Goal: Task Accomplishment & Management: Complete application form

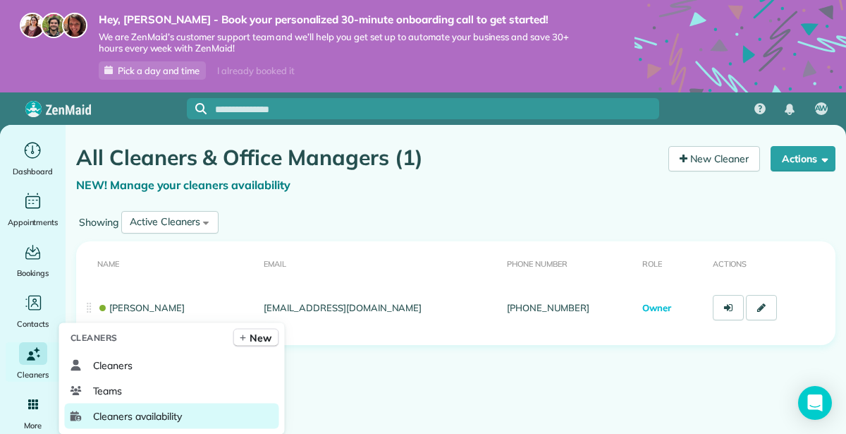
click at [126, 415] on span "Cleaners availability" at bounding box center [137, 416] width 89 height 14
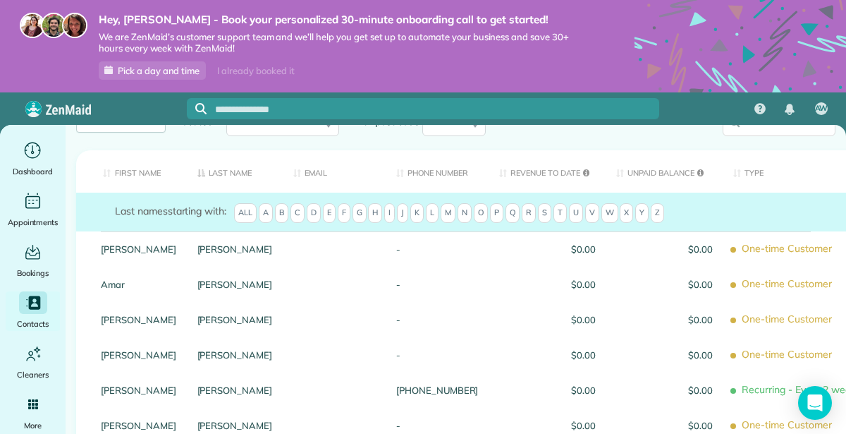
scroll to position [93, 0]
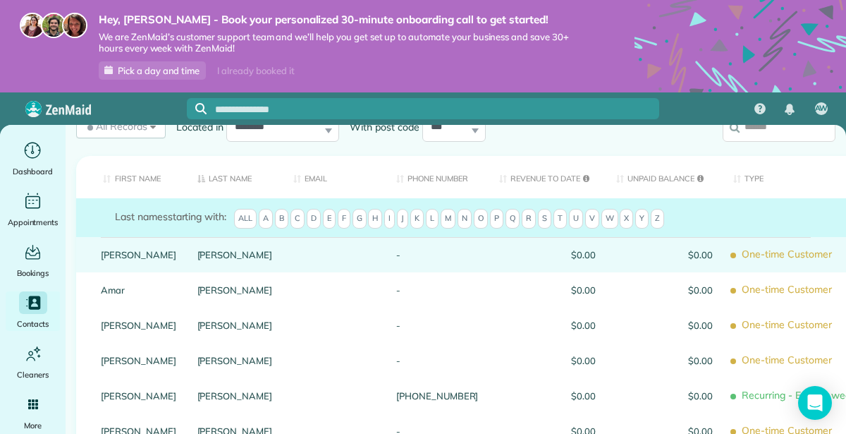
click at [205, 252] on link "Arellano" at bounding box center [234, 255] width 75 height 10
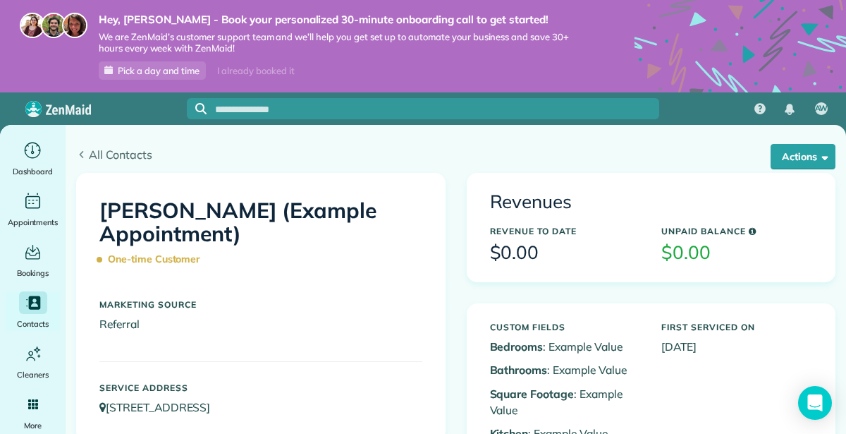
click at [123, 155] on span "All Contacts" at bounding box center [462, 154] width 747 height 17
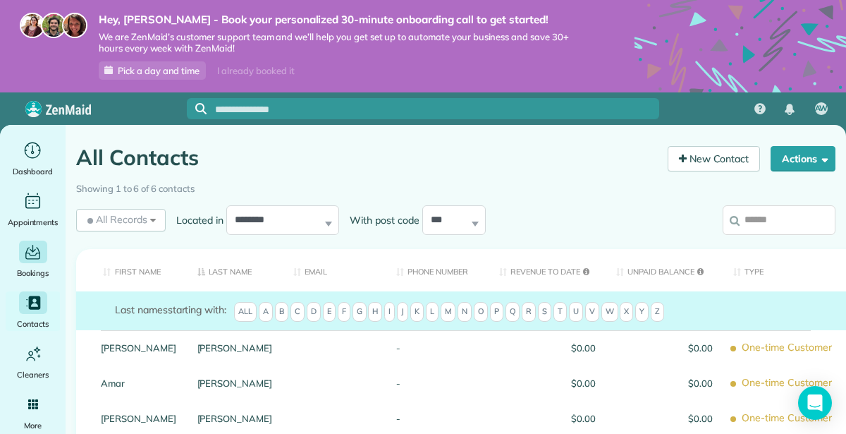
click at [29, 259] on icon "Main" at bounding box center [32, 253] width 15 height 12
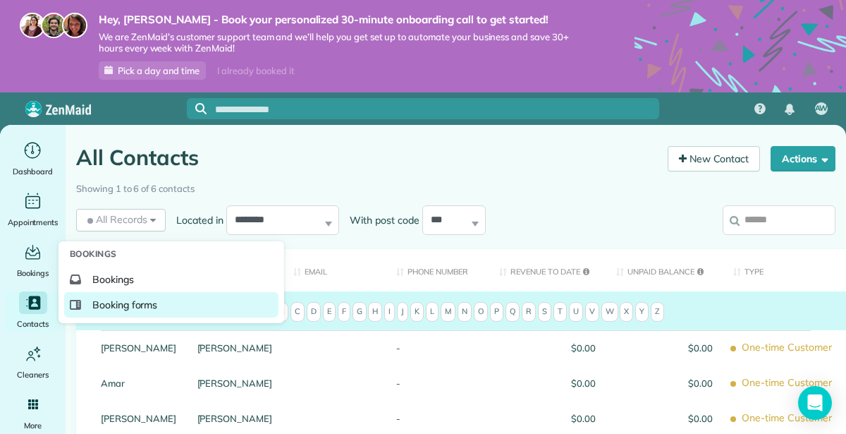
click at [138, 307] on span "Booking forms" at bounding box center [125, 305] width 66 height 14
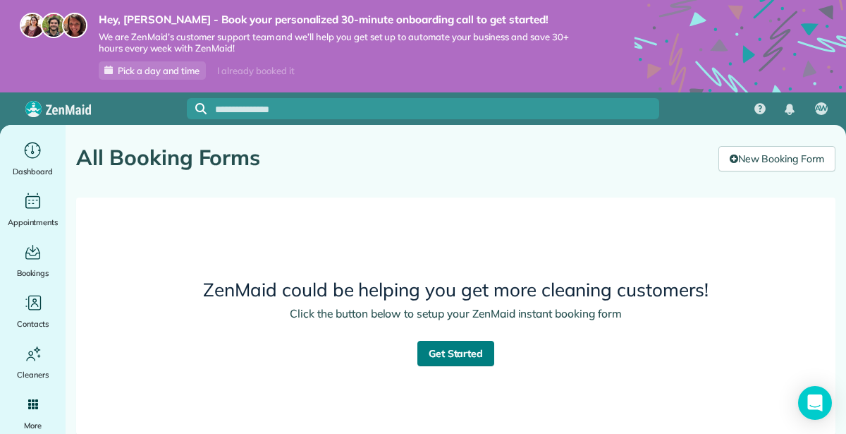
click at [467, 353] on link "Get Started" at bounding box center [456, 353] width 78 height 25
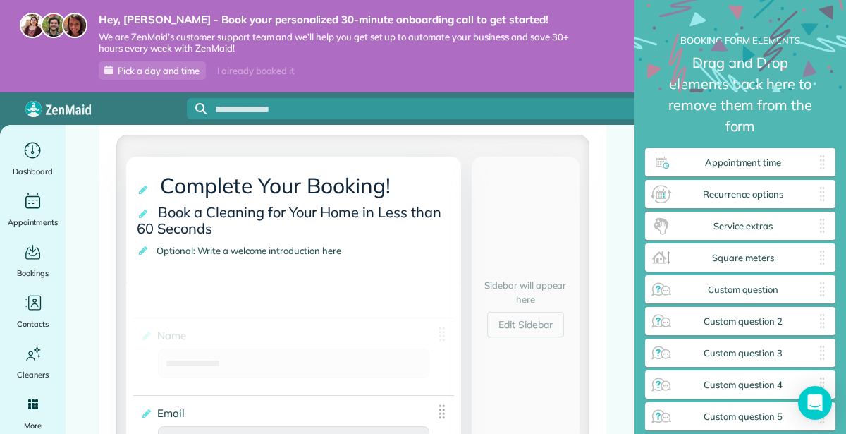
scroll to position [188, 0]
